Goal: Find contact information: Find contact information

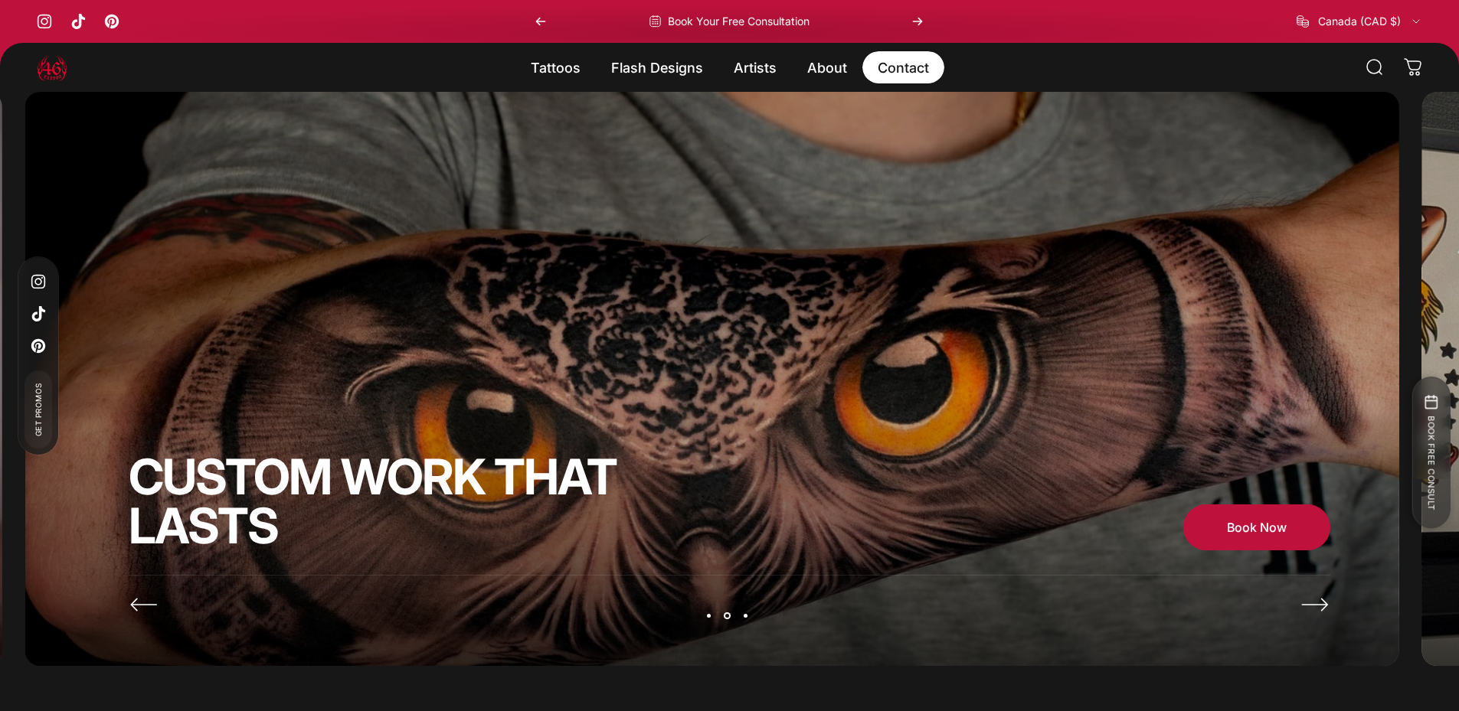
click at [891, 71] on link "Contact Contact" at bounding box center [903, 67] width 82 height 32
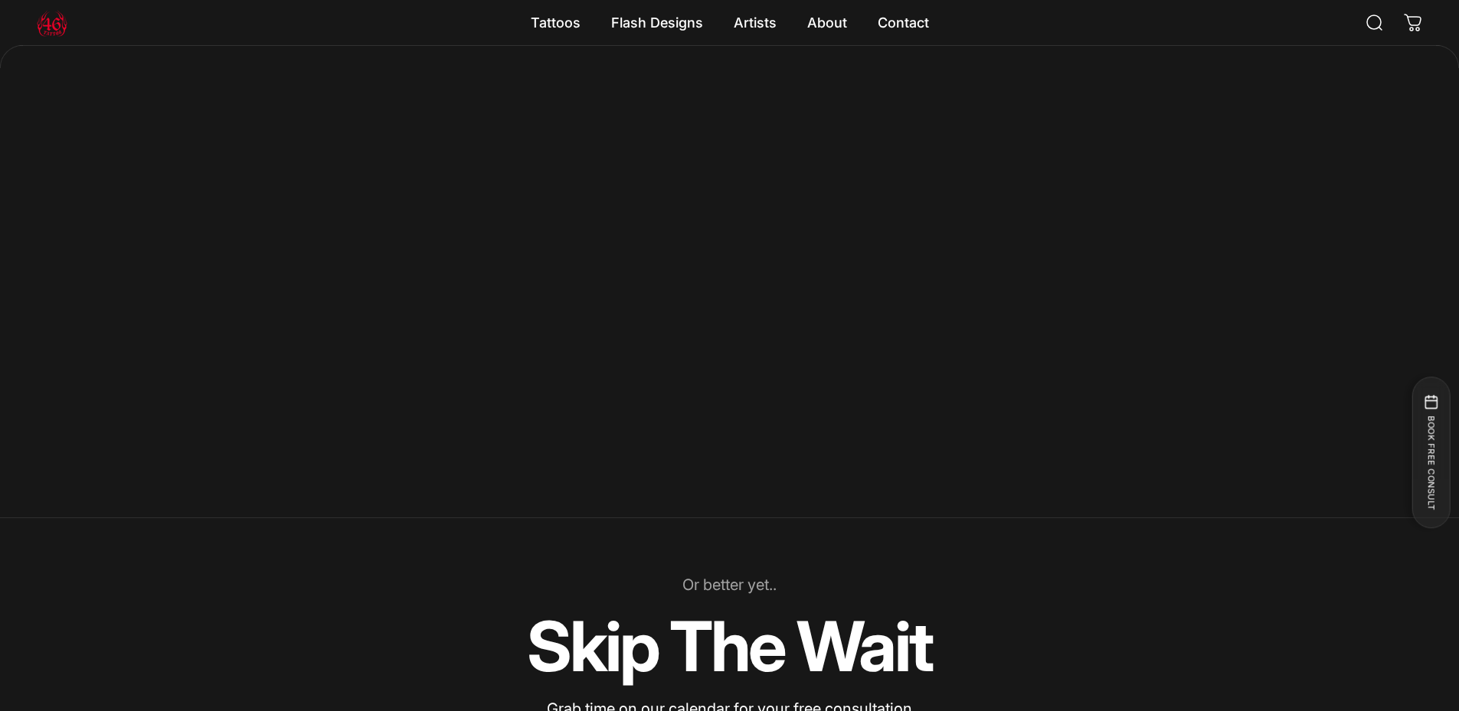
scroll to position [73, 0]
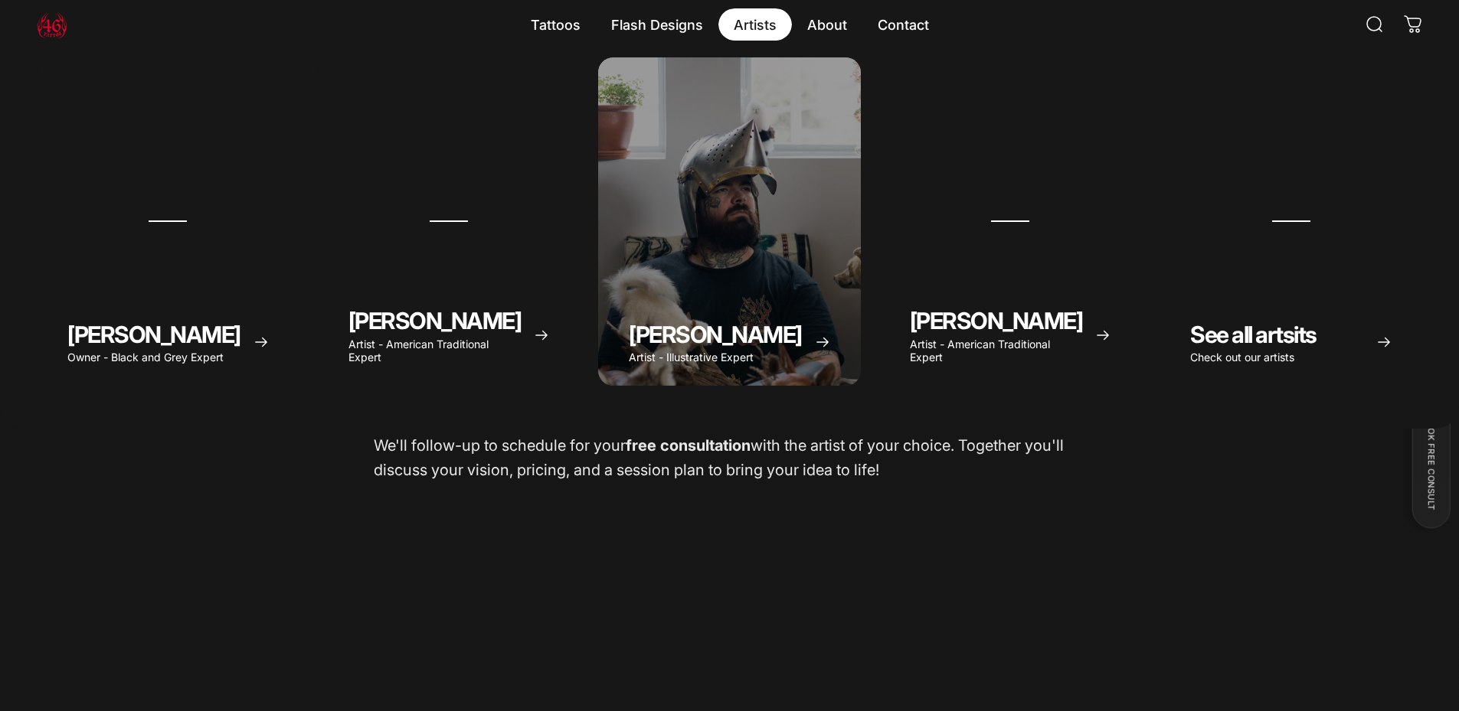
click at [757, 22] on magnet-element "Artists Artists" at bounding box center [755, 24] width 74 height 32
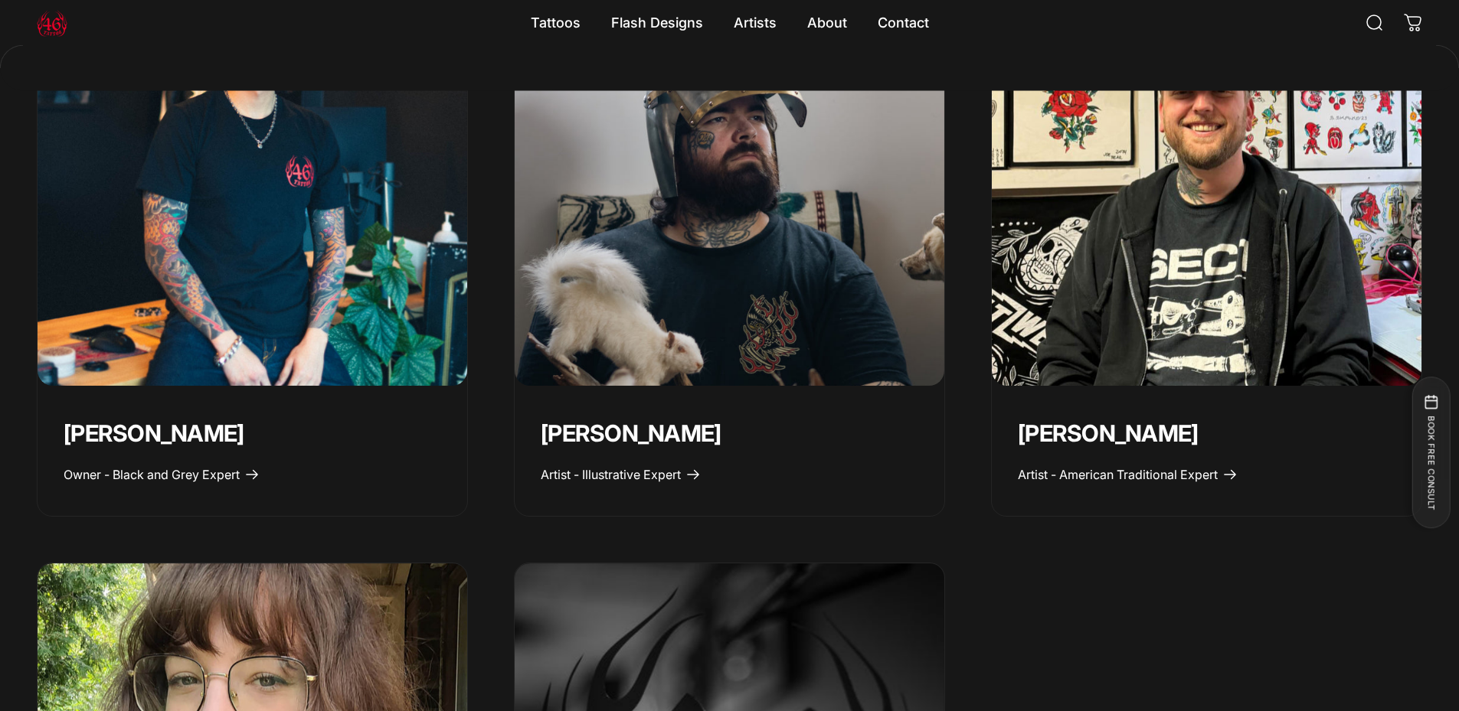
scroll to position [613, 0]
